Goal: Navigation & Orientation: Go to known website

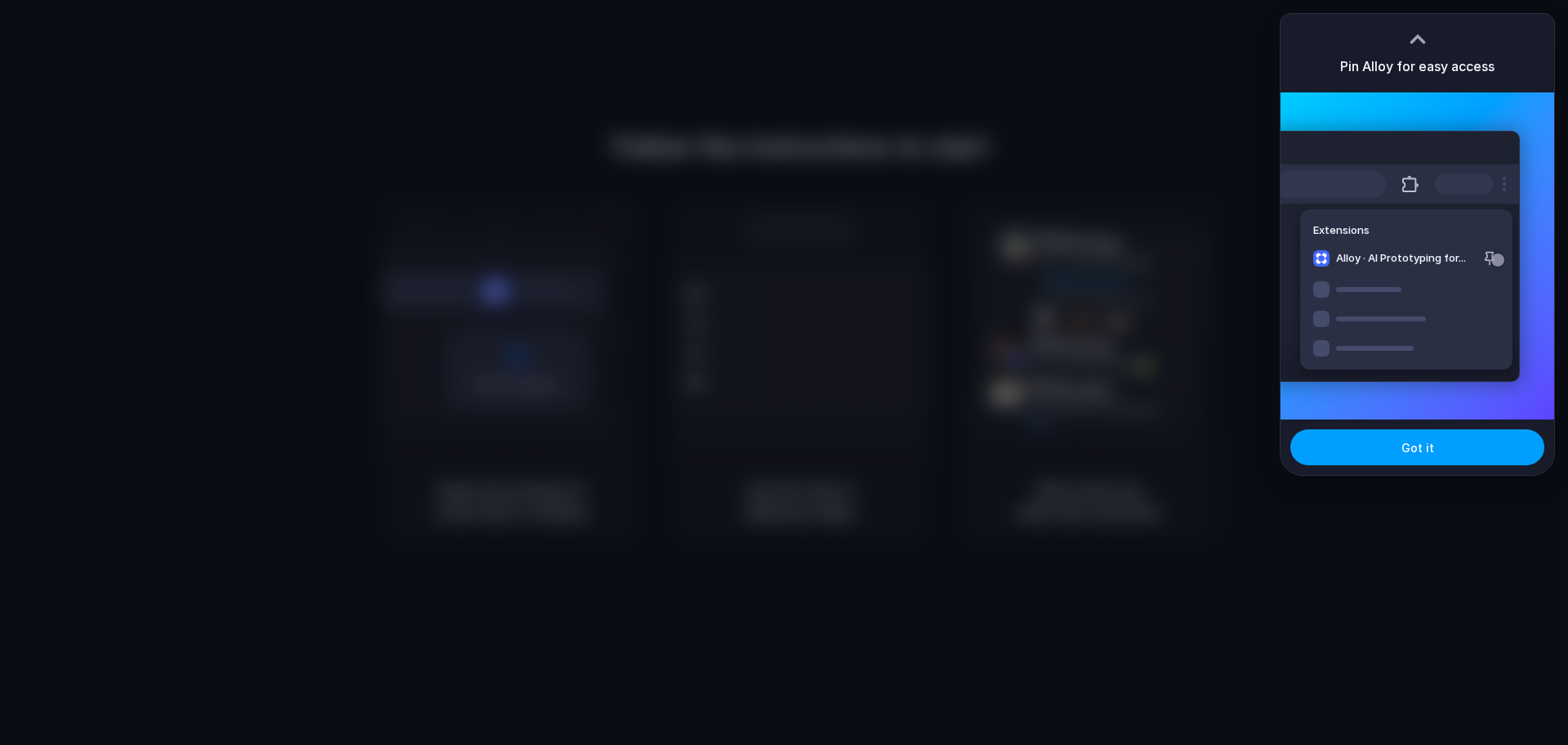
click at [1421, 448] on span "Got it" at bounding box center [1418, 448] width 33 height 17
